Goal: Book appointment/travel/reservation

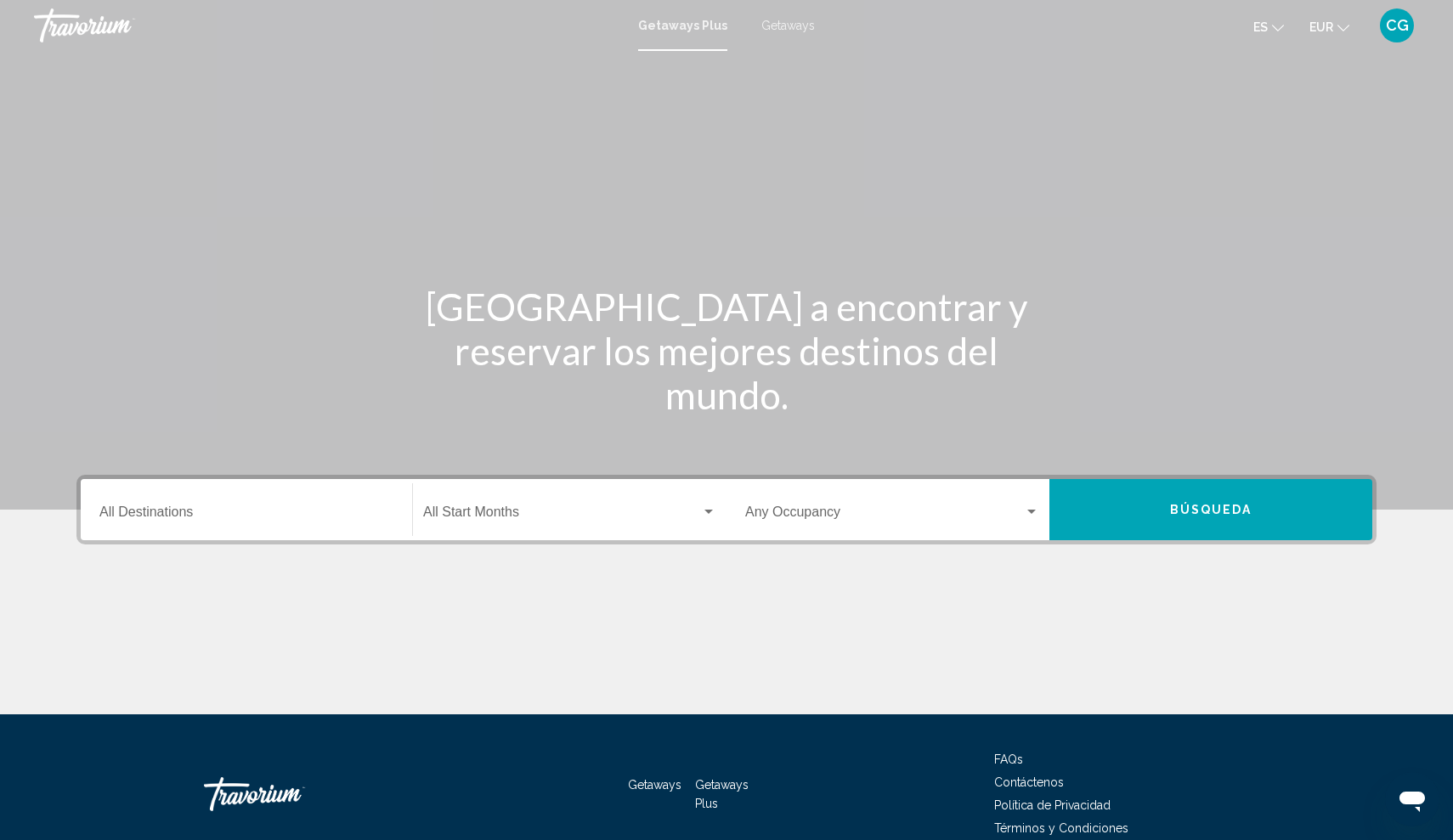
click at [671, 33] on div "Getaways Plus Getaways es English Español Français Italiano Português русский E…" at bounding box center [726, 26] width 1453 height 36
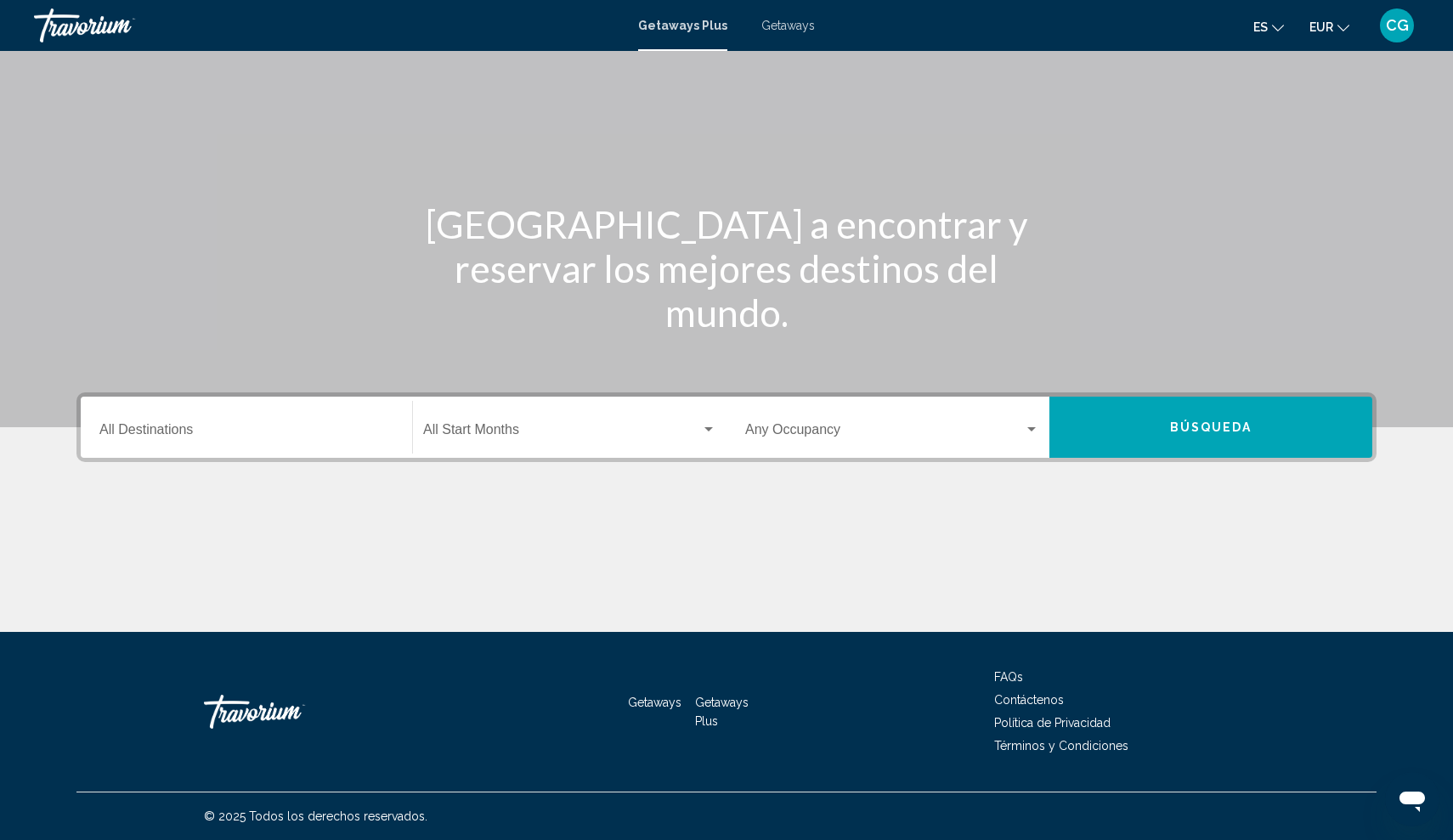
scroll to position [82, 0]
click at [142, 429] on input "Destination All Destinations" at bounding box center [247, 433] width 294 height 15
click at [139, 417] on div "Destination All Destinations" at bounding box center [247, 428] width 294 height 53
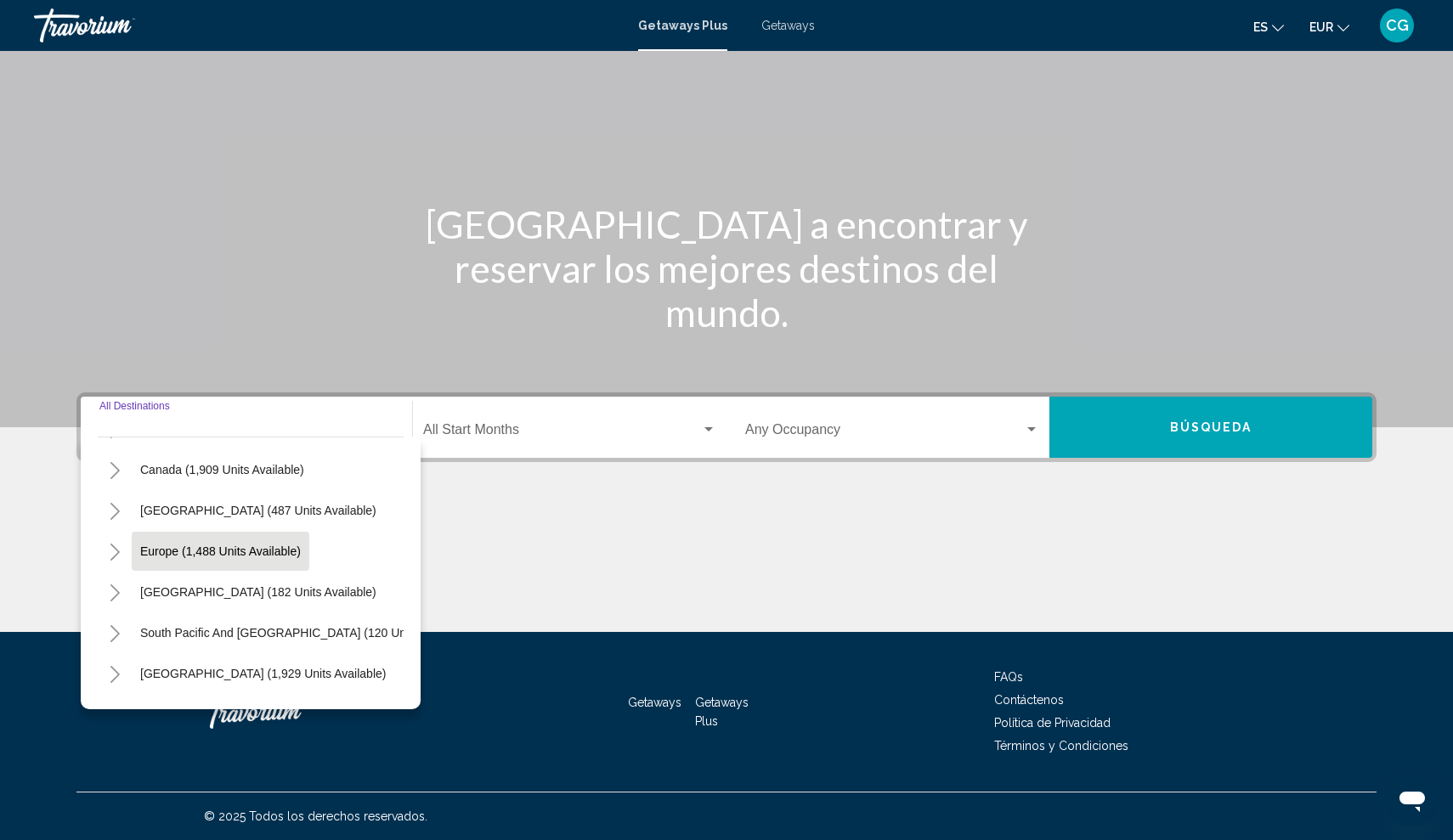
scroll to position [113, 0]
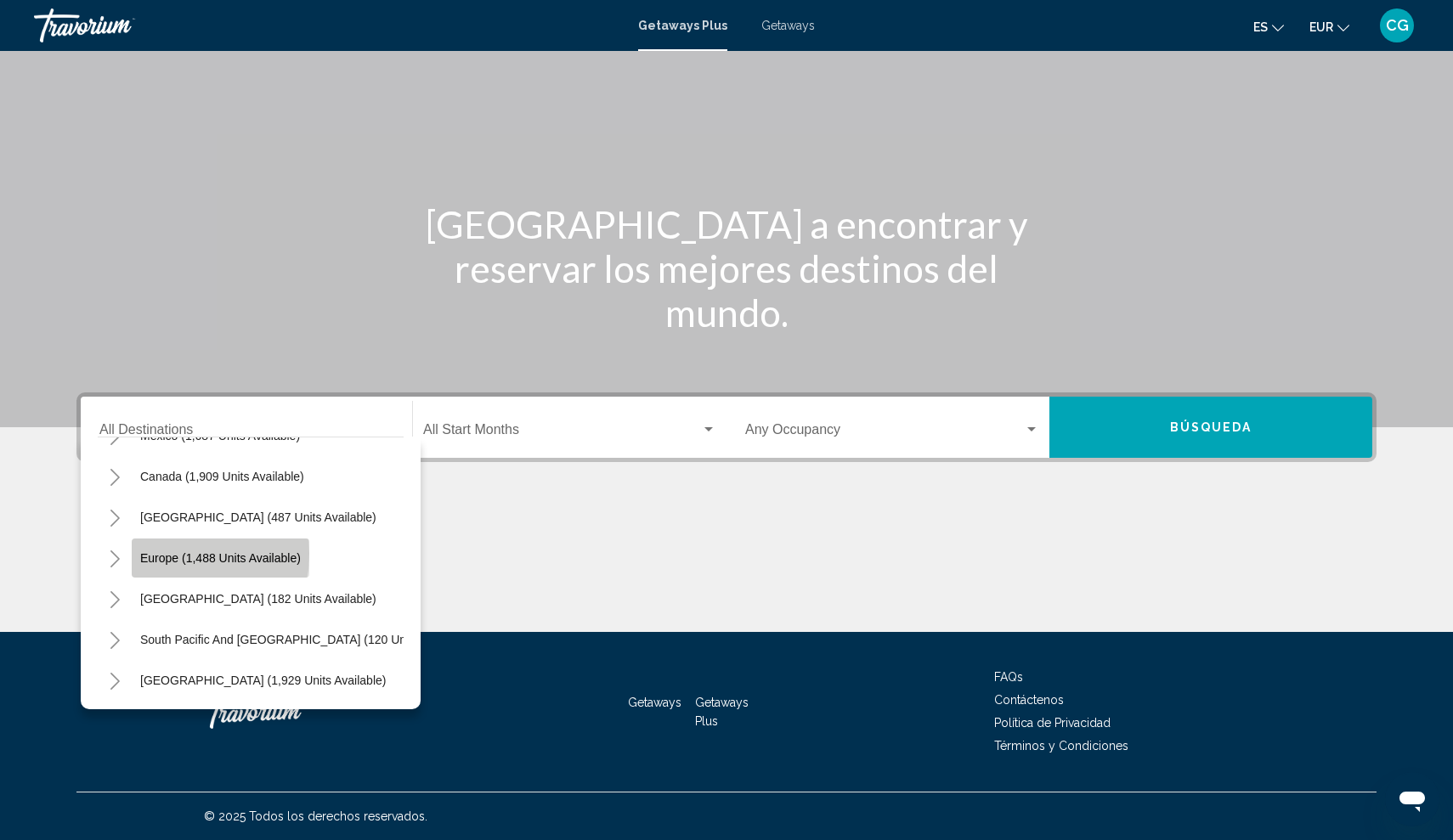
click at [162, 554] on span "Europe (1,488 units available)" at bounding box center [220, 558] width 161 height 14
type input "**********"
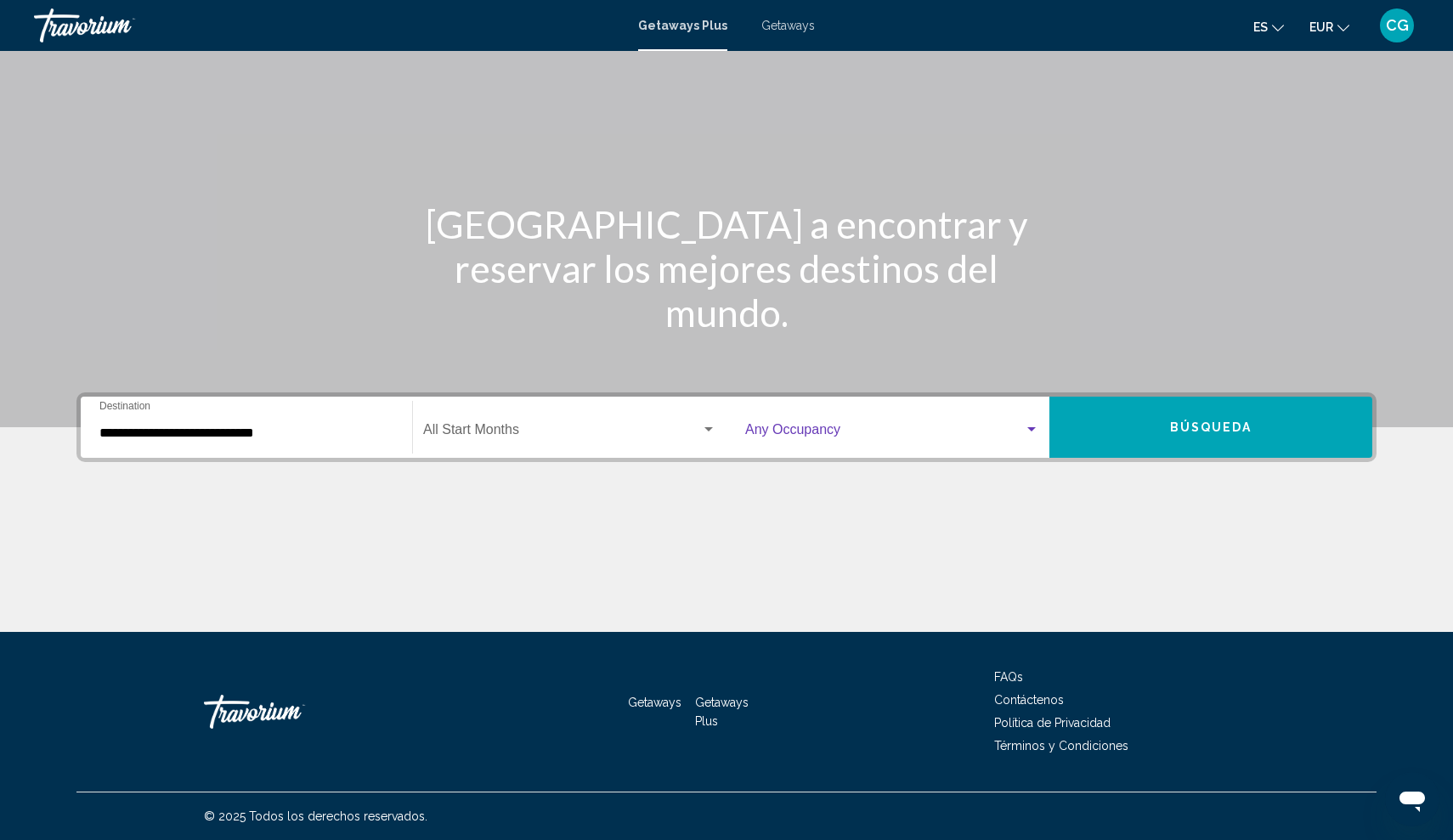
click at [1032, 428] on div "Search widget" at bounding box center [1032, 429] width 9 height 4
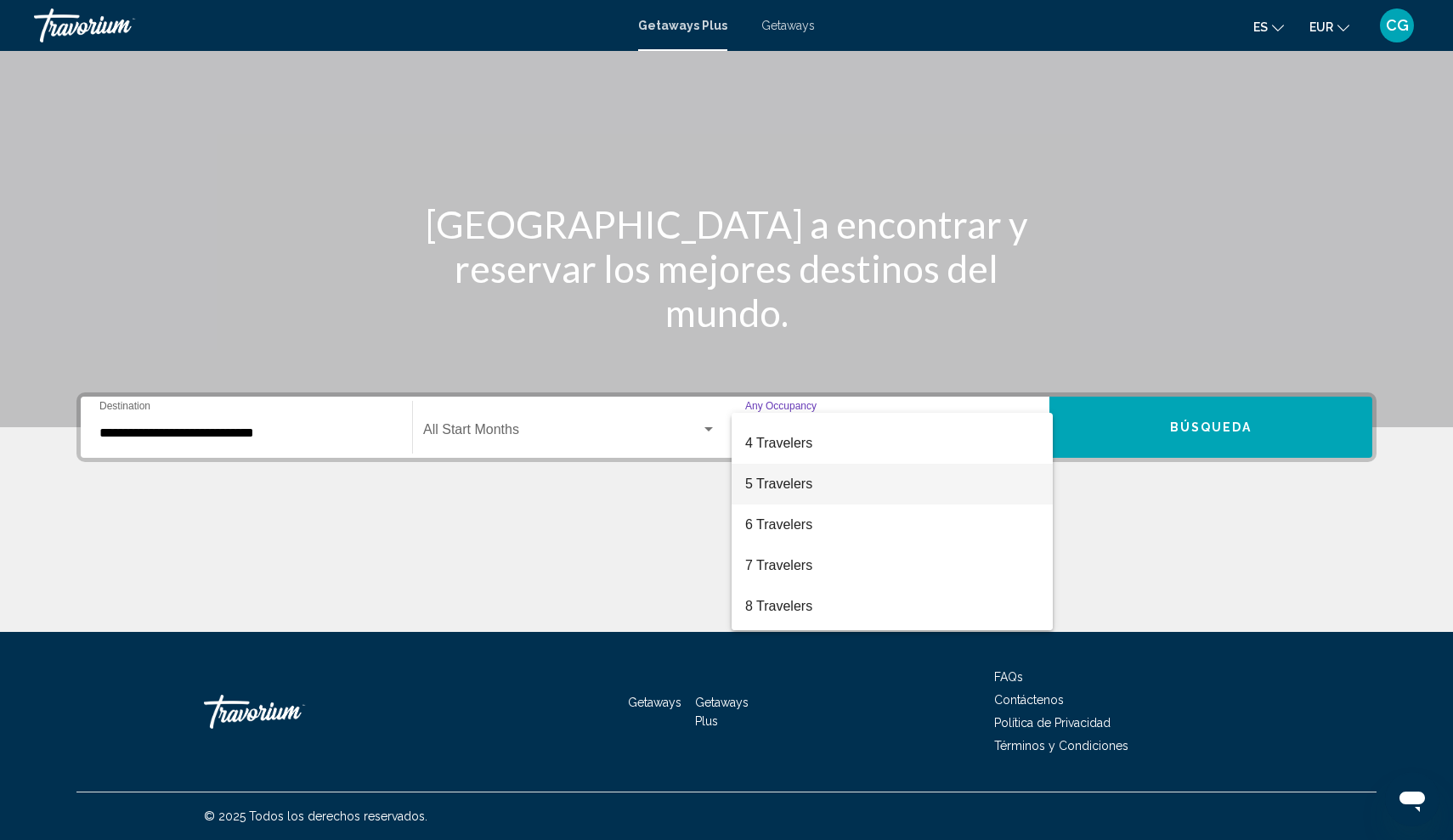
scroll to position [84, 0]
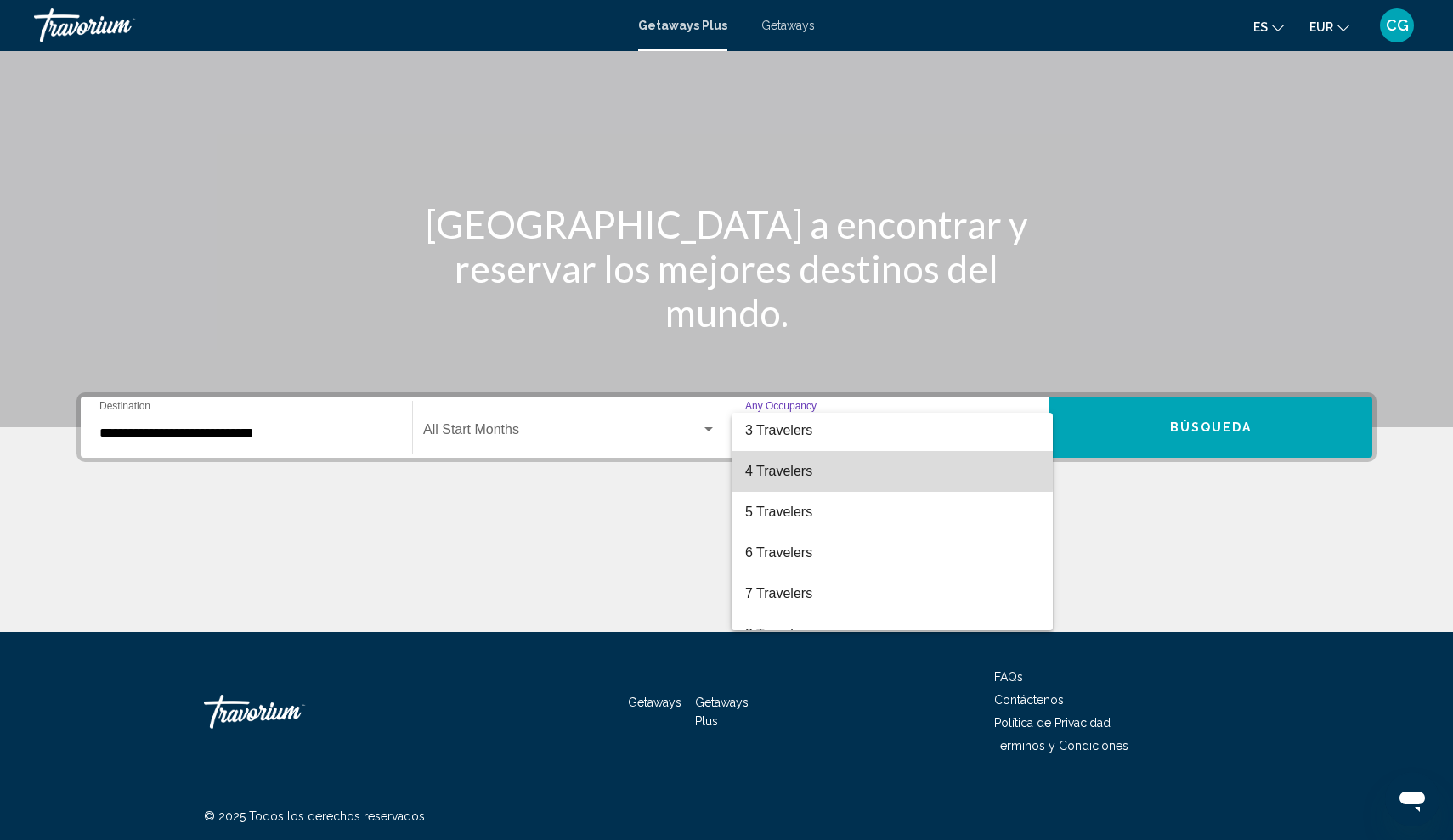
click at [815, 470] on span "4 Travelers" at bounding box center [892, 471] width 294 height 40
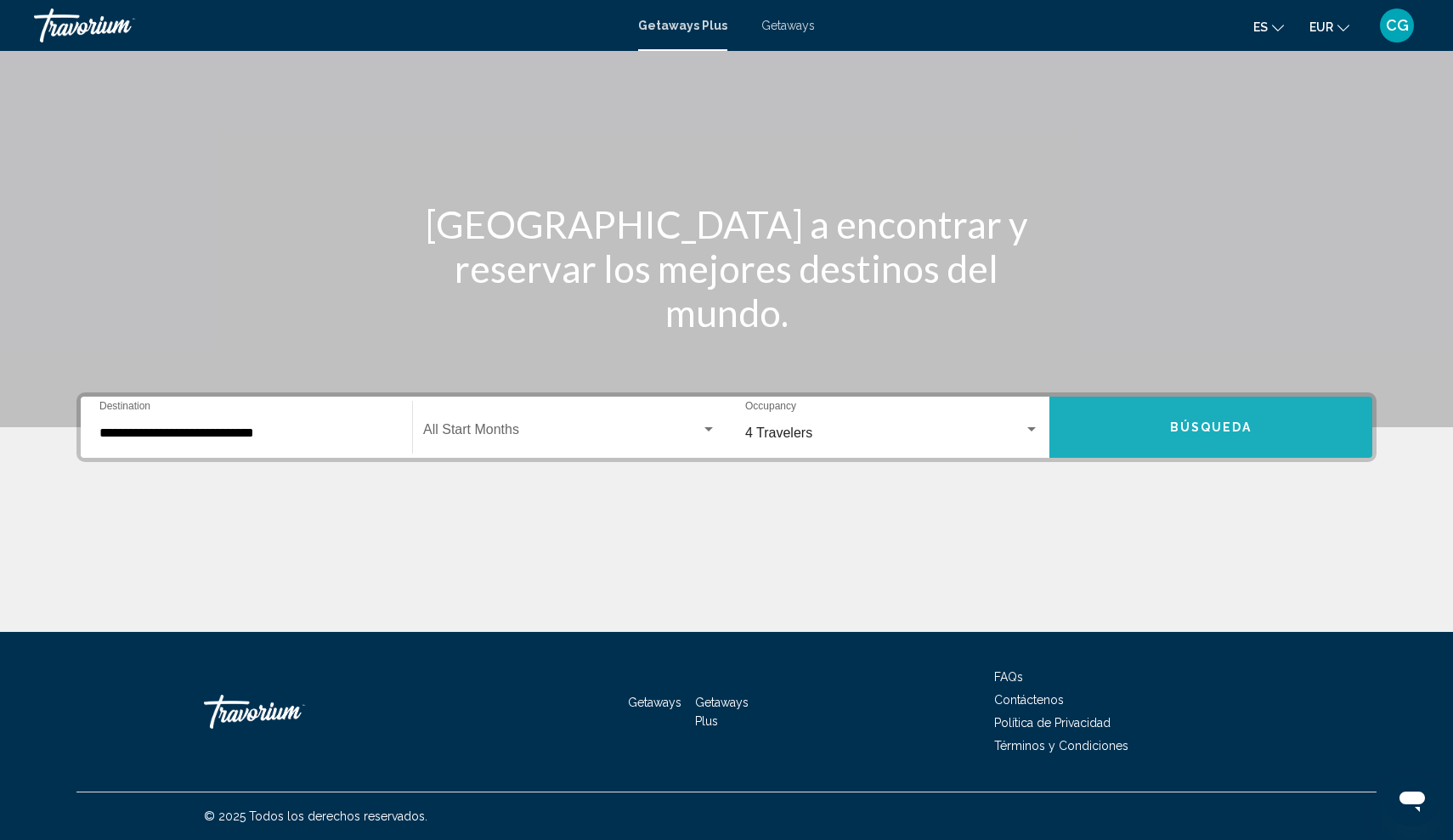
click at [1206, 423] on span "Búsqueda" at bounding box center [1212, 429] width 82 height 14
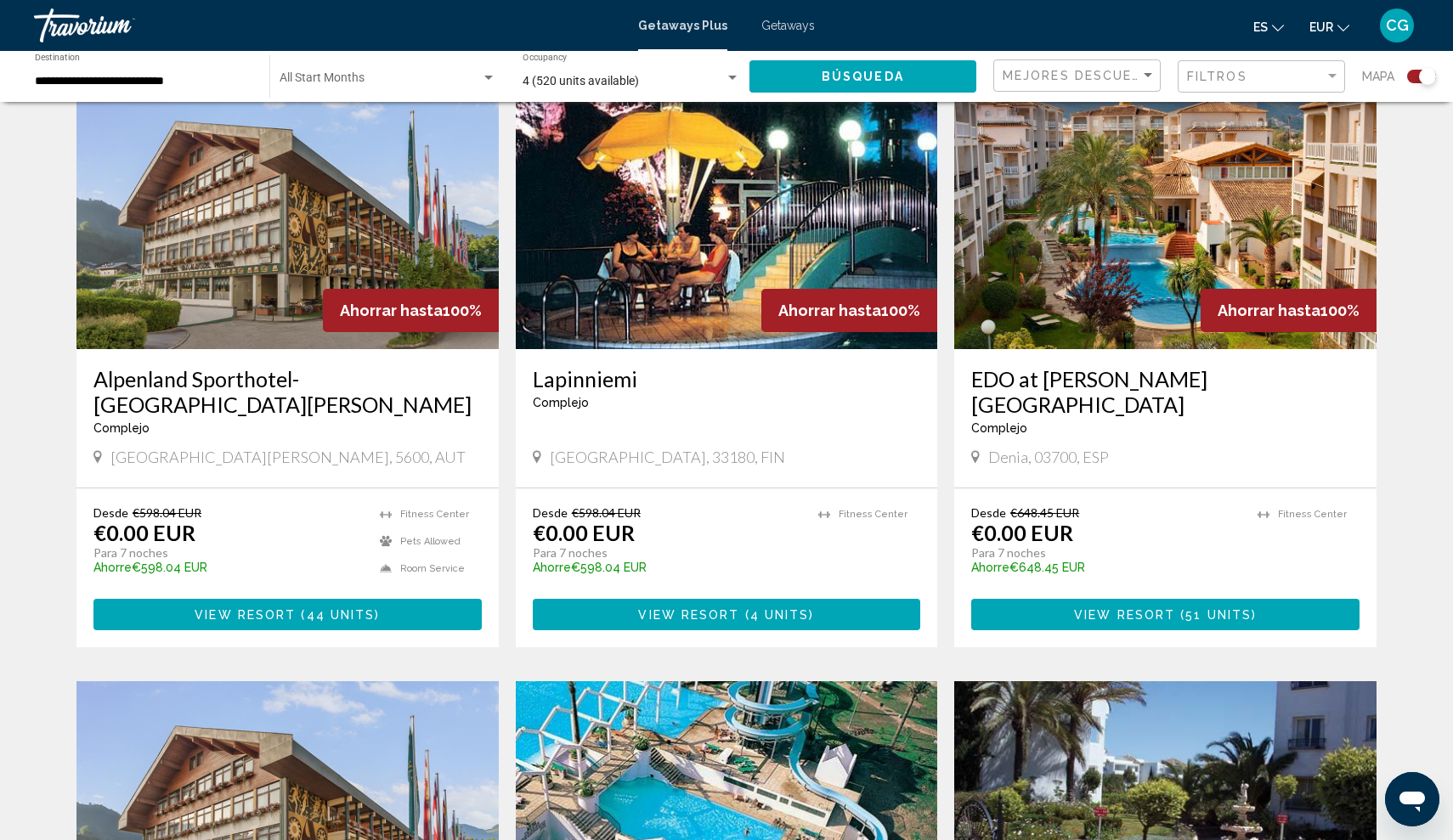
scroll to position [679, 0]
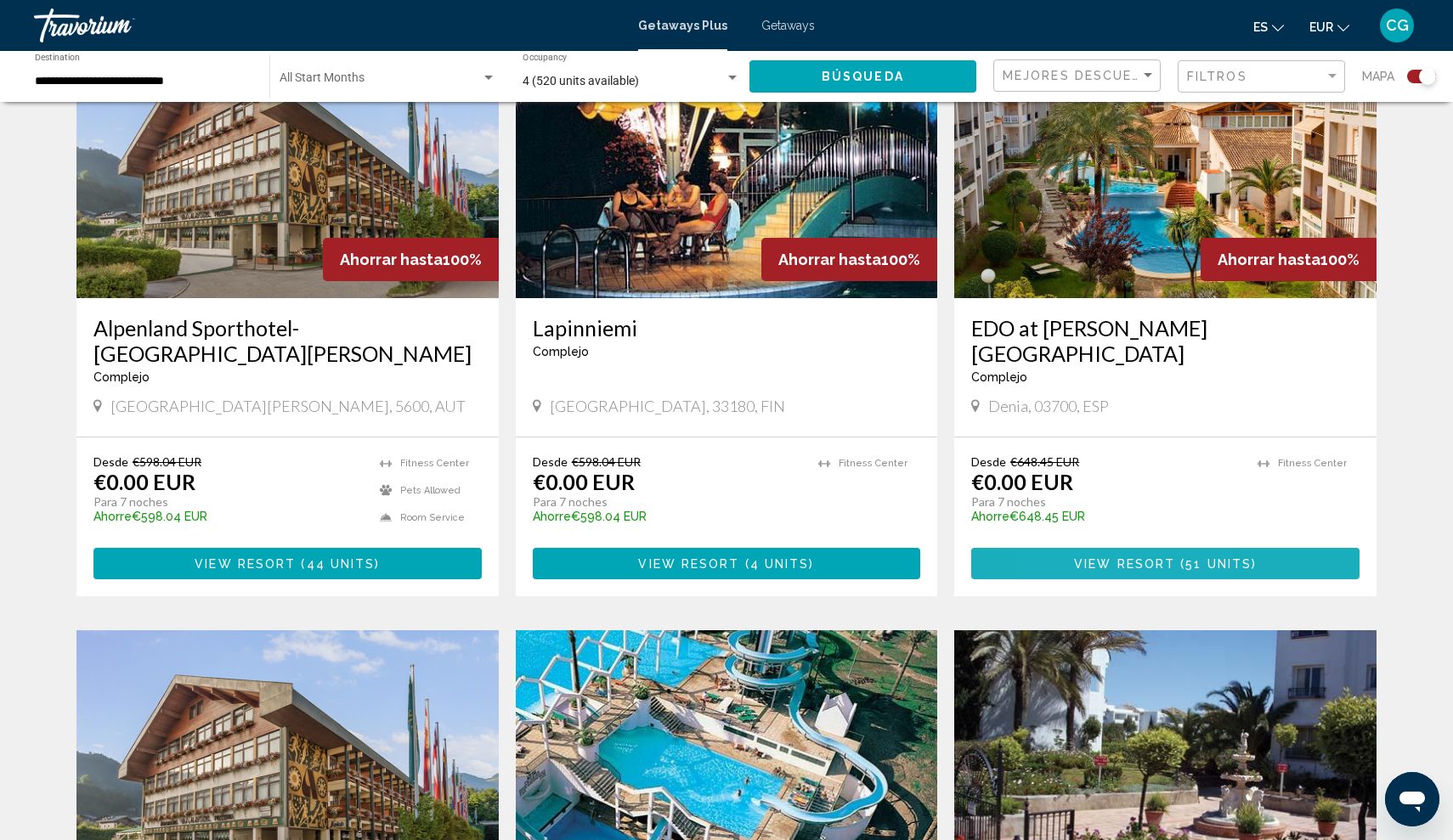
click at [1080, 565] on span "View Resort" at bounding box center [1125, 564] width 101 height 14
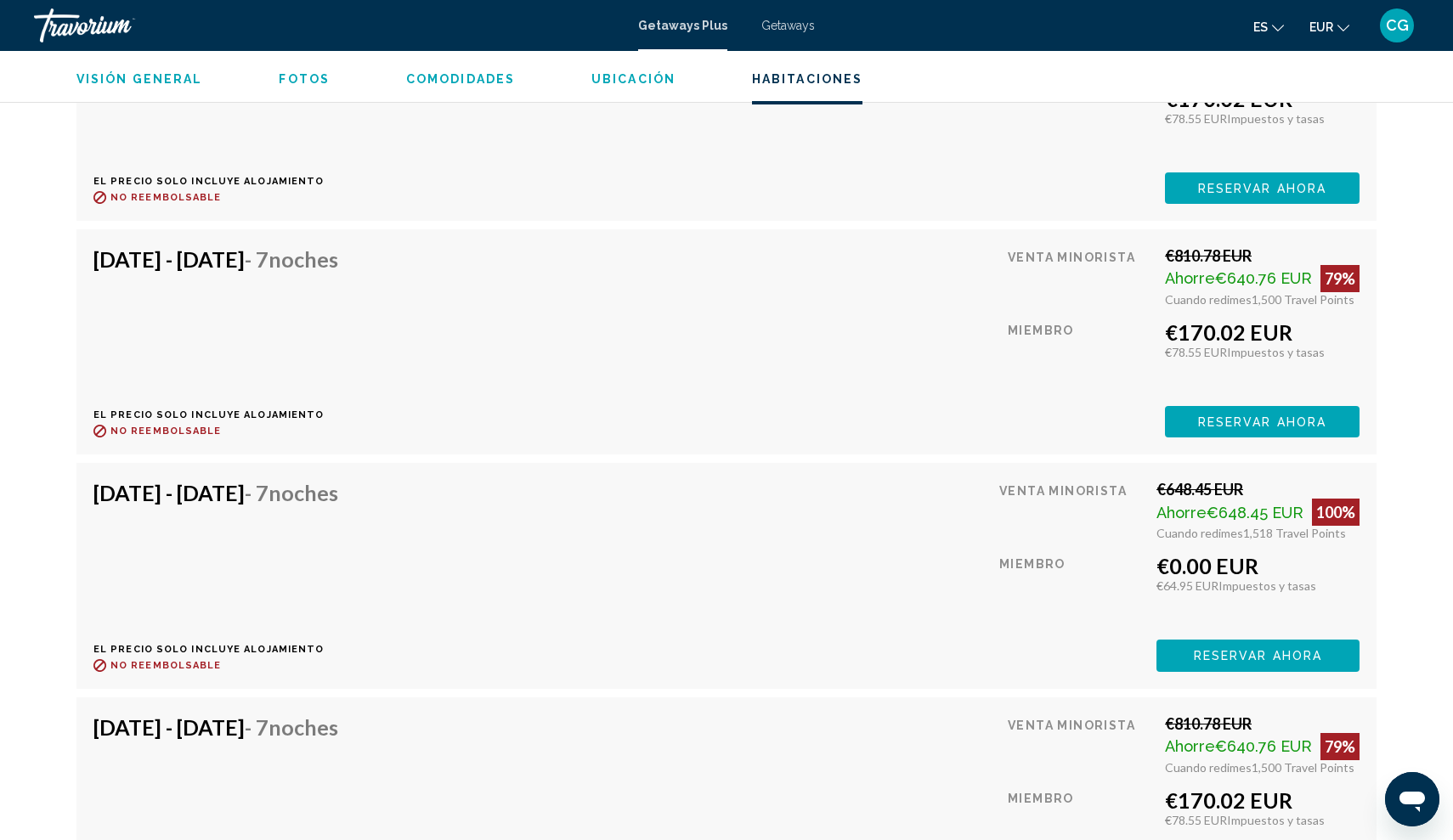
scroll to position [4176, 0]
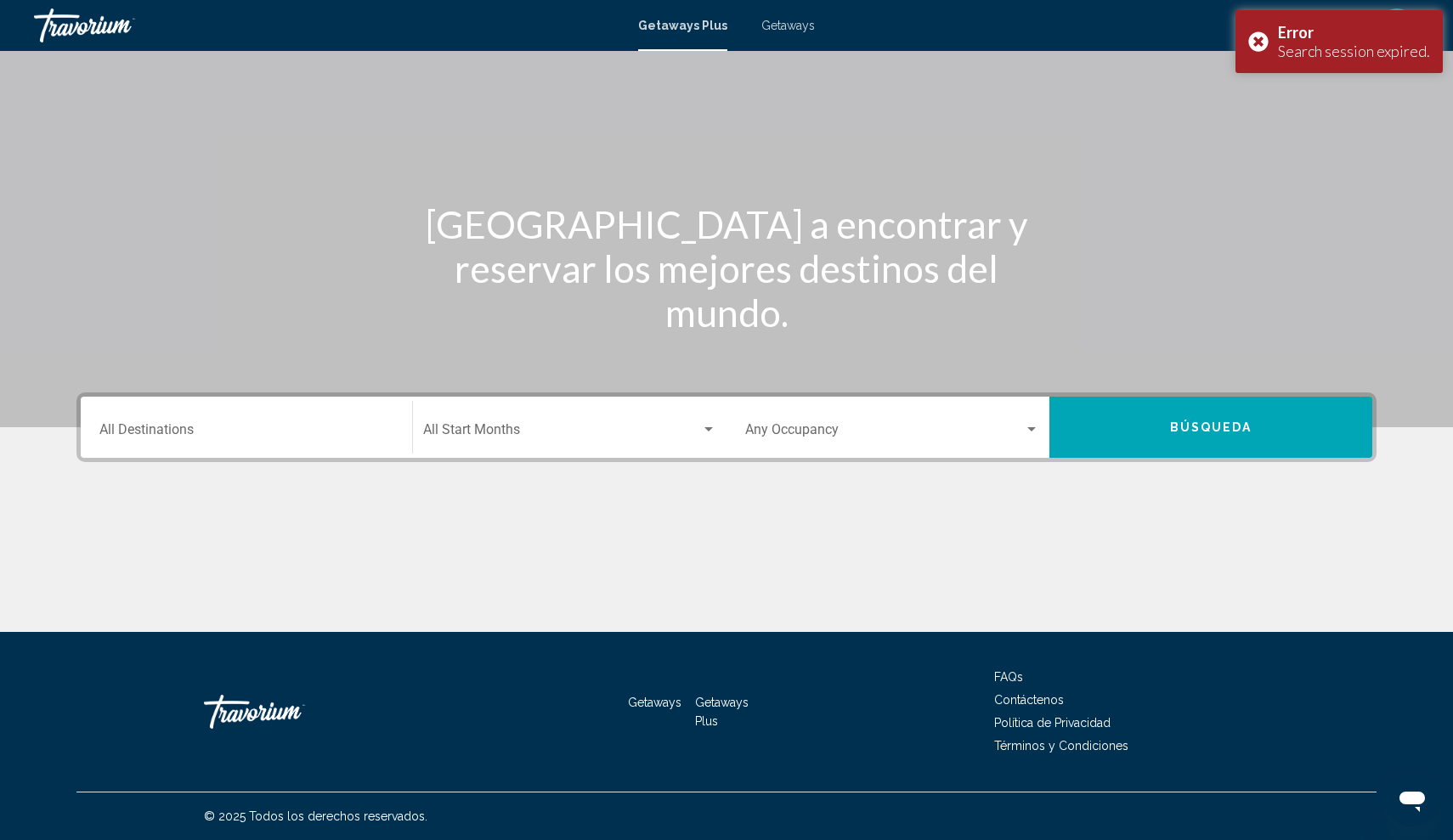
scroll to position [82, 0]
click at [1261, 36] on div "Error Search session expired." at bounding box center [1339, 41] width 207 height 63
